Goal: Transaction & Acquisition: Purchase product/service

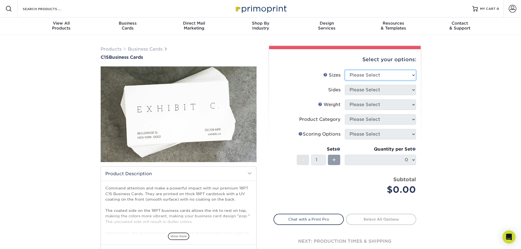
click at [411, 75] on select "Please Select 2" x 3.5" - Standard 2.125" x 3.375" - European 2.5" x 2.5" - Squ…" at bounding box center [380, 75] width 71 height 10
select select "2.00x3.50"
click at [345, 70] on select "Please Select 2" x 3.5" - Standard 2.125" x 3.375" - European 2.5" x 2.5" - Squ…" at bounding box center [380, 75] width 71 height 10
click at [408, 93] on select "Please Select Print Both Sides Print Front Only" at bounding box center [380, 90] width 71 height 10
select select "13abbda7-1d64-4f25-8bb2-c179b224825d"
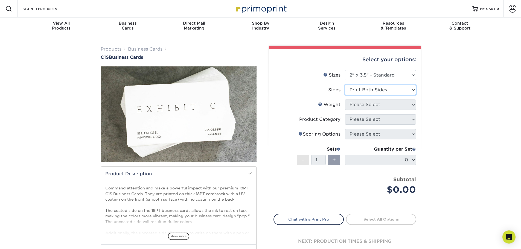
click at [345, 85] on select "Please Select Print Both Sides Print Front Only" at bounding box center [380, 90] width 71 height 10
click at [396, 106] on select "Please Select 18PT C1S" at bounding box center [380, 105] width 71 height 10
select select "18PTC1S"
click at [345, 100] on select "Please Select 18PT C1S" at bounding box center [380, 105] width 71 height 10
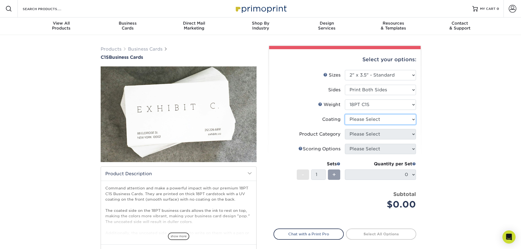
click at [403, 121] on select at bounding box center [380, 119] width 71 height 10
select select "3e7618de-abca-4bda-9f97-8b9129e913d8"
click at [345, 114] on select at bounding box center [380, 119] width 71 height 10
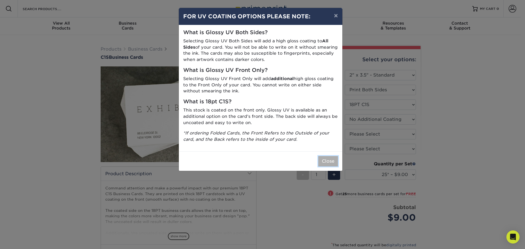
click at [329, 159] on button "Close" at bounding box center [328, 161] width 20 height 10
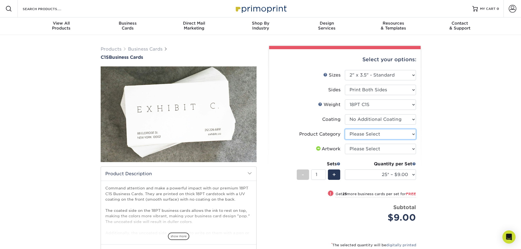
click at [413, 136] on select "Please Select Business Cards" at bounding box center [380, 134] width 71 height 10
select select "3b5148f1-0588-4f88-a218-97bcfdce65c1"
click at [345, 129] on select "Please Select Business Cards" at bounding box center [380, 134] width 71 height 10
click at [406, 149] on select "Please Select I will upload files I need a design - $100" at bounding box center [380, 149] width 71 height 10
click at [462, 132] on div "Products Business Cards C1S Business Cards" at bounding box center [260, 175] width 521 height 281
